Goal: Navigation & Orientation: Find specific page/section

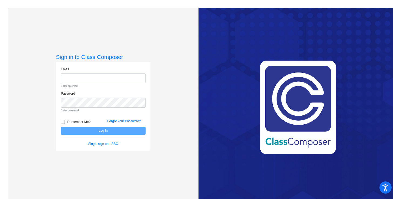
type input "[PERSON_NAME][EMAIL_ADDRESS][DOMAIN_NAME]"
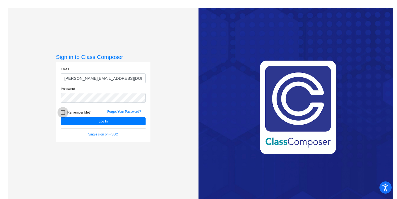
click at [62, 121] on form "Email [PERSON_NAME][EMAIL_ADDRESS][DOMAIN_NAME] Password Remember Me? Forgot Yo…" at bounding box center [103, 102] width 85 height 70
click at [62, 114] on div at bounding box center [63, 112] width 4 height 4
click at [63, 115] on input "Remember Me?" at bounding box center [63, 115] width 0 height 0
checkbox input "true"
click at [72, 116] on div "Remember Me?" at bounding box center [80, 113] width 46 height 8
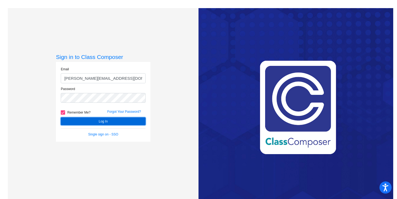
click at [82, 123] on button "Log In" at bounding box center [103, 121] width 85 height 8
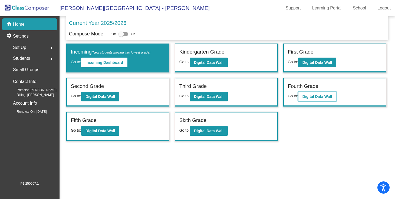
click at [311, 99] on button "Digital Data Wall" at bounding box center [317, 97] width 38 height 10
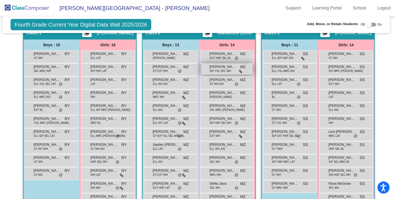
scroll to position [124, 1]
